Goal: Transaction & Acquisition: Book appointment/travel/reservation

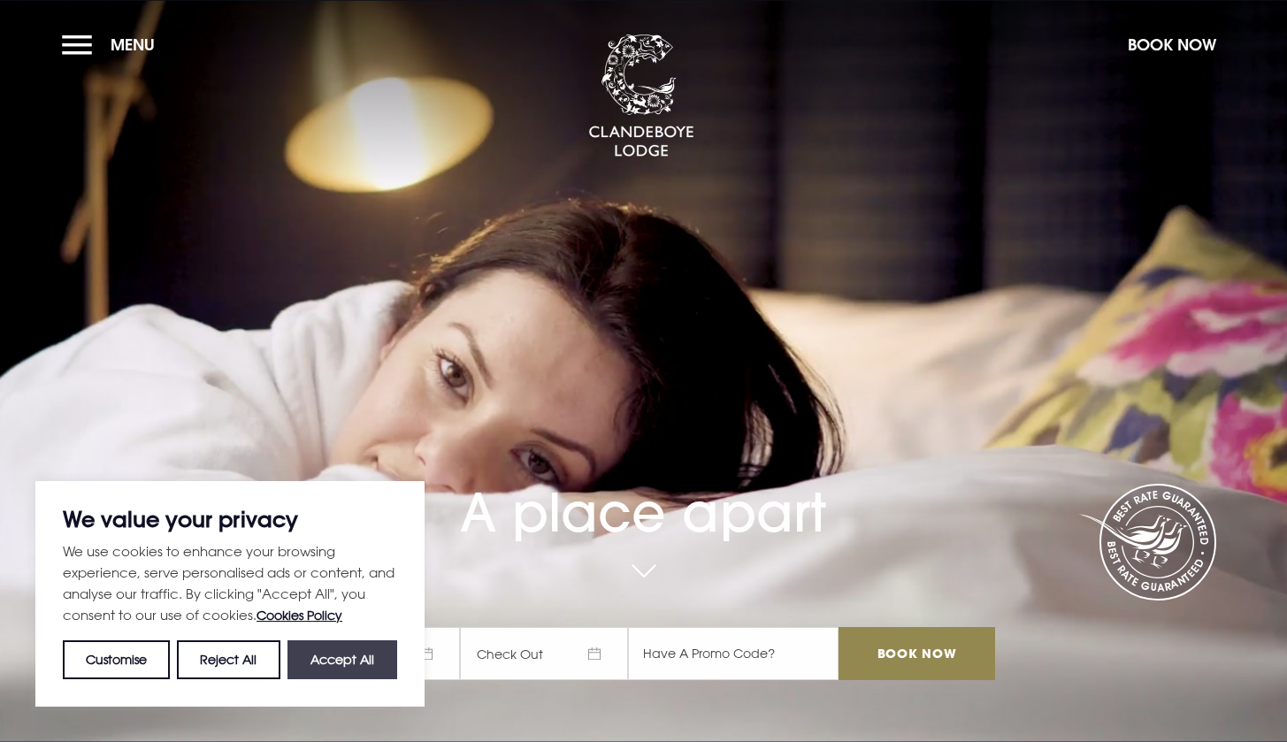
click at [353, 662] on button "Accept All" at bounding box center [343, 660] width 110 height 39
checkbox input "true"
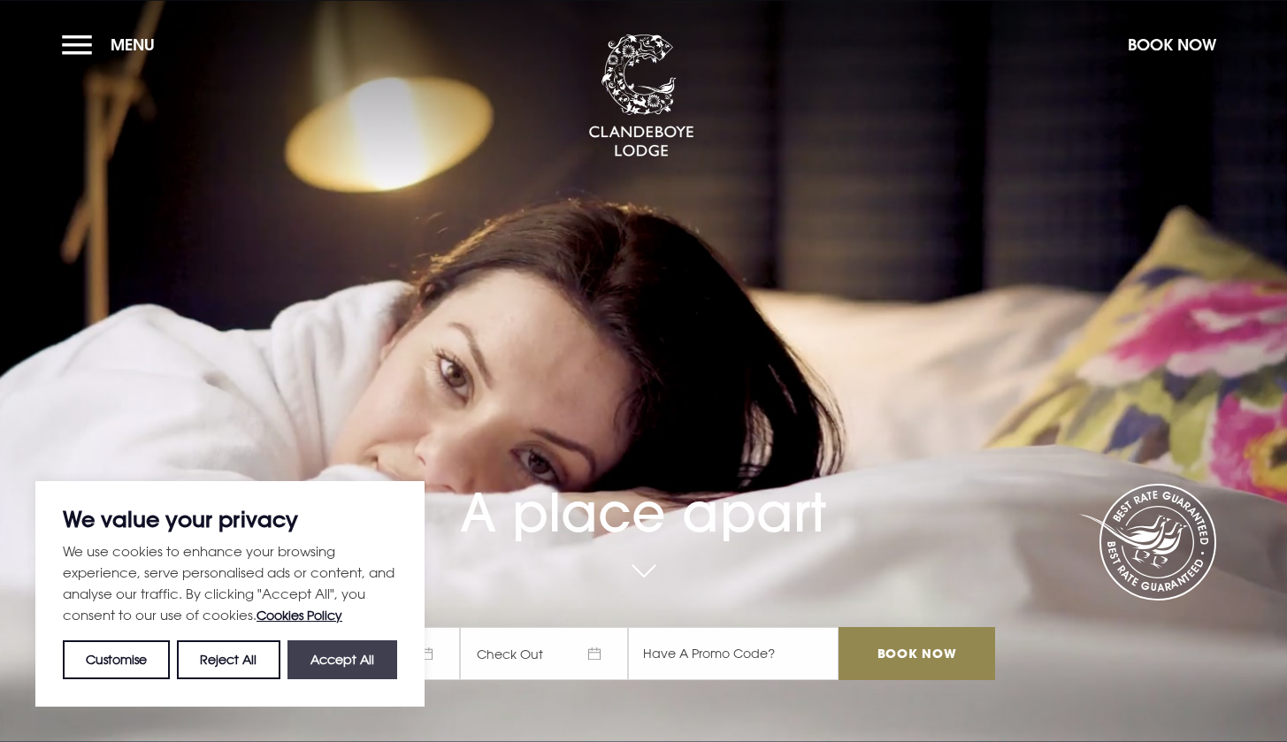
checkbox input "true"
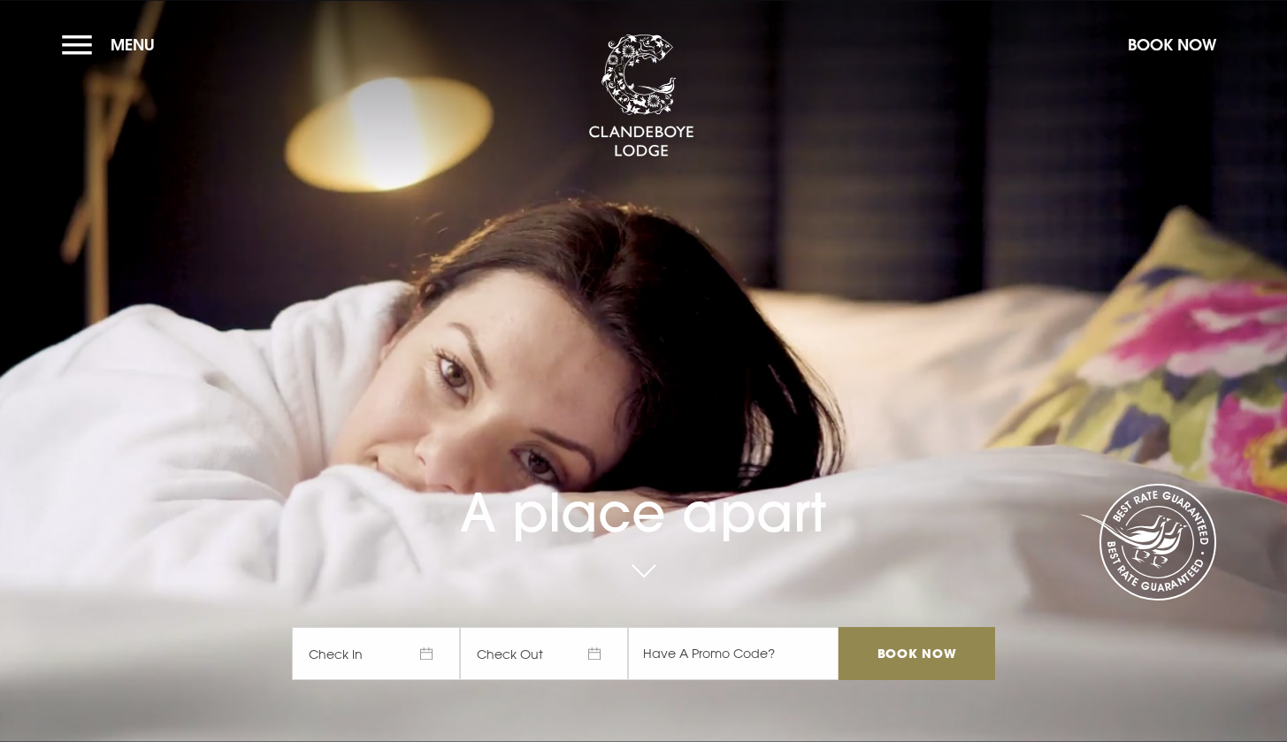
click at [388, 645] on span "Check In" at bounding box center [376, 653] width 168 height 53
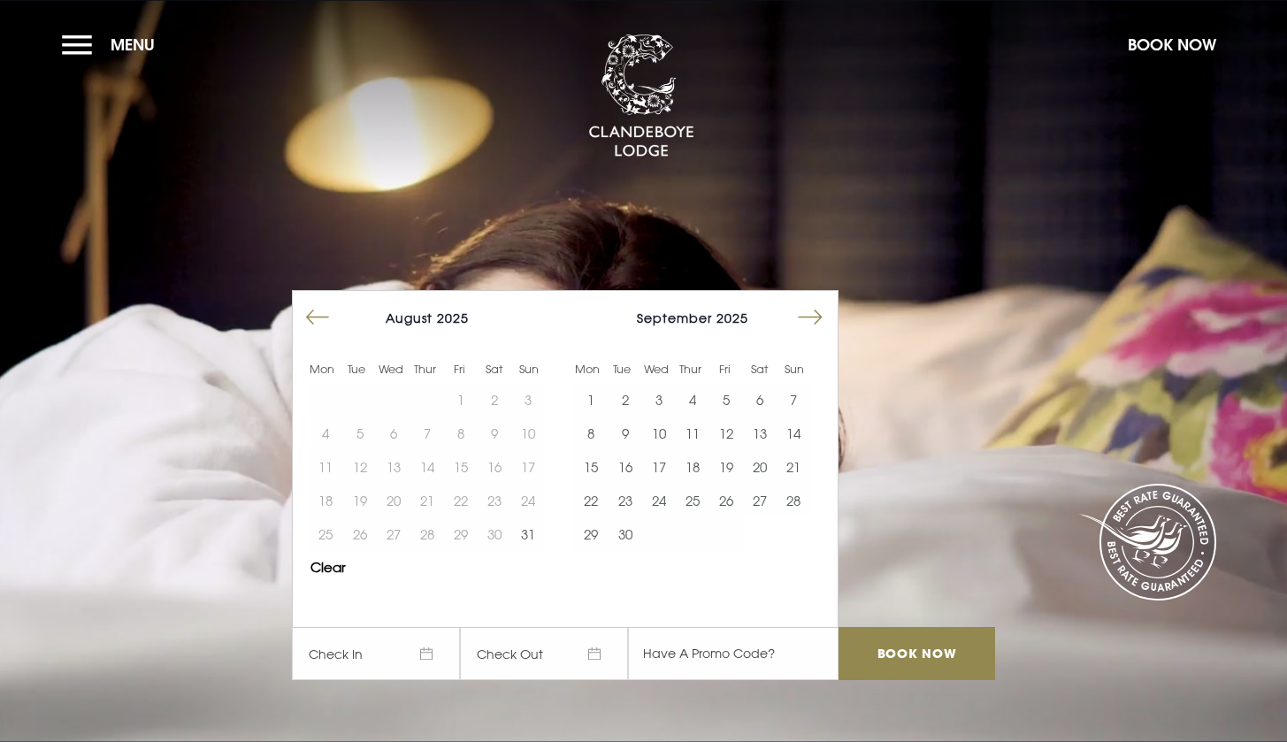
click at [812, 317] on button "Move forward to switch to the next month." at bounding box center [811, 318] width 34 height 34
click at [662, 526] on button "29" at bounding box center [659, 535] width 34 height 34
click at [691, 534] on button "30" at bounding box center [693, 535] width 34 height 34
click at [700, 649] on input "text" at bounding box center [733, 653] width 211 height 53
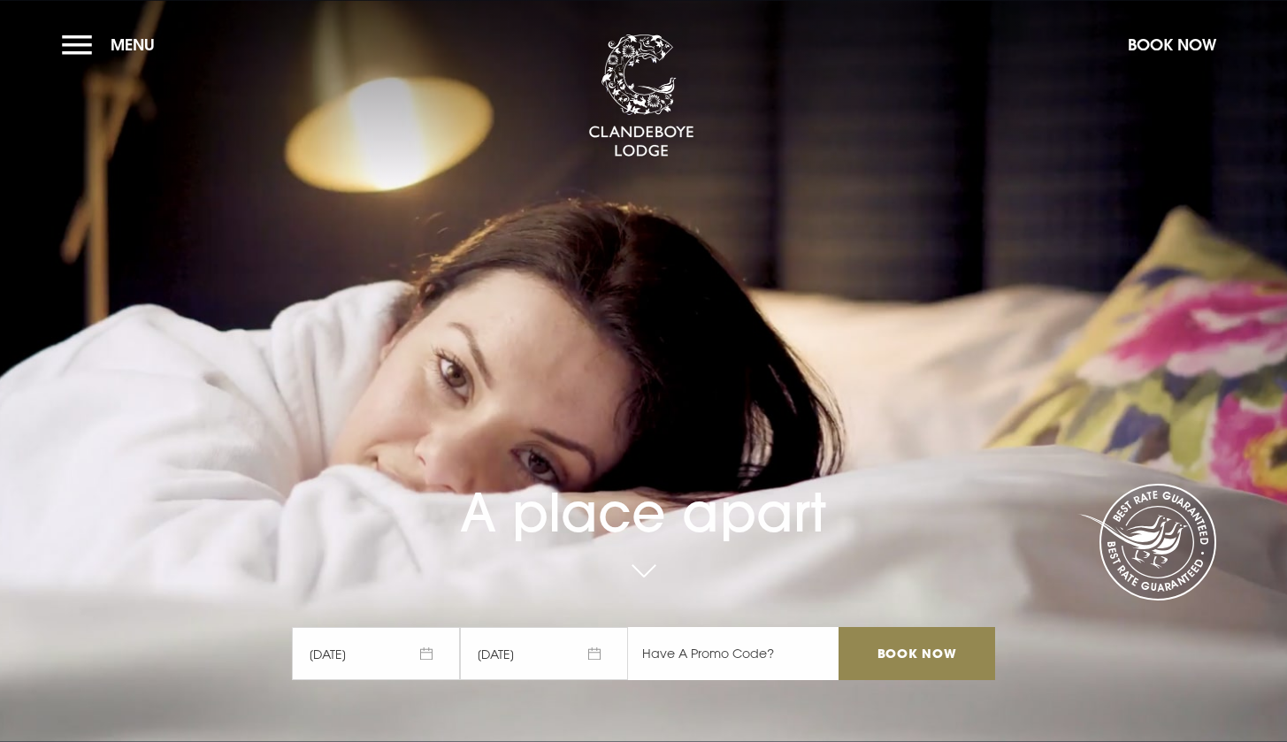
paste input "RORY20"
type input "RORY20"
click at [923, 649] on input "Book Now" at bounding box center [917, 653] width 156 height 53
